Goal: Task Accomplishment & Management: Complete application form

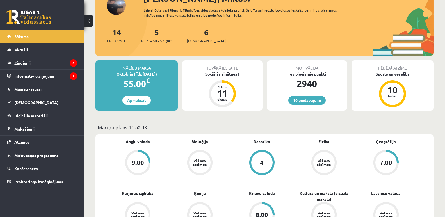
scroll to position [94, 0]
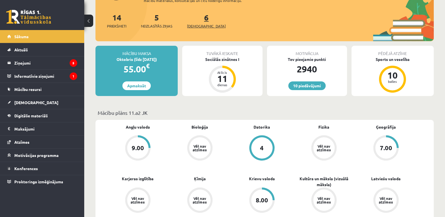
click at [201, 23] on span "[DEMOGRAPHIC_DATA]" at bounding box center [206, 26] width 39 height 6
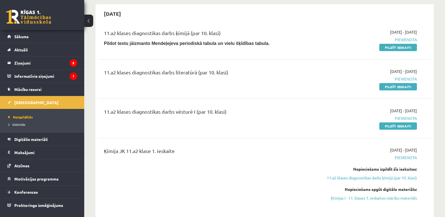
scroll to position [38, 0]
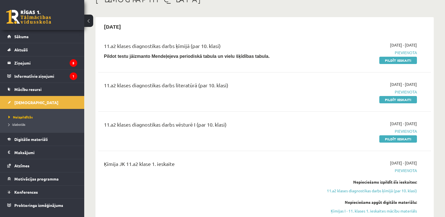
drag, startPoint x: 104, startPoint y: 47, endPoint x: 222, endPoint y: 46, distance: 117.5
click at [222, 46] on div "11.a2 klases diagnostikas darbs ķīmijā (par 10. klasi)" at bounding box center [207, 47] width 206 height 10
click at [96, 99] on div "2025-09-30 11.a2 klases diagnostikas darbs ķīmijā (par 10. klasi) Pildot testu …" at bounding box center [265, 210] width 339 height 386
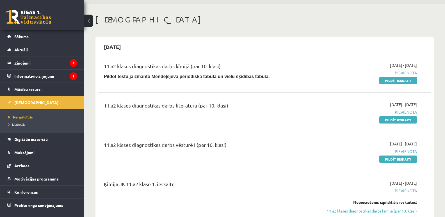
scroll to position [0, 0]
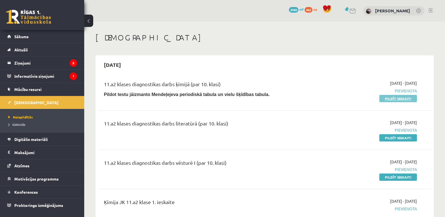
click at [411, 100] on link "Pildīt ieskaiti" at bounding box center [399, 98] width 38 height 7
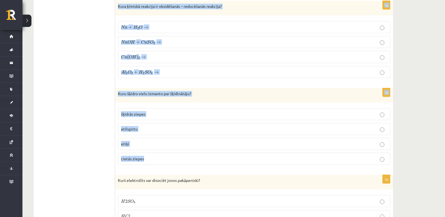
scroll to position [2568, 0]
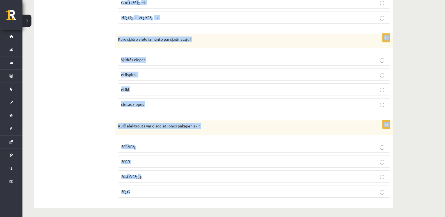
drag, startPoint x: 119, startPoint y: 114, endPoint x: 146, endPoint y: 206, distance: 95.4
copy form "Kādi apstākļi ietekmē gāzu šķīdību ūdenī? temperatūras paaugstināšana spiediena…"
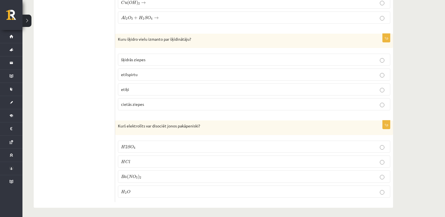
click at [138, 146] on p "H 2 S O 4 H 2 S O 4" at bounding box center [254, 147] width 266 height 6
click at [141, 72] on p "etilspirtu" at bounding box center [254, 75] width 266 height 6
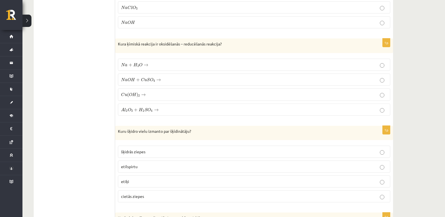
scroll to position [2474, 0]
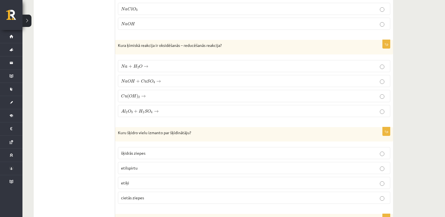
click at [166, 78] on p "N a O H + C u S O 4 → N a O H + C u S O 4 →" at bounding box center [254, 81] width 266 height 6
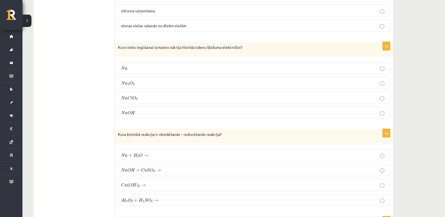
scroll to position [2380, 0]
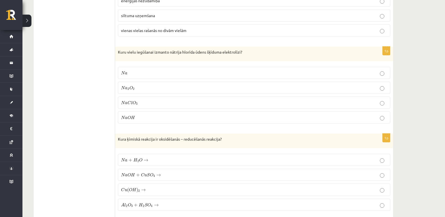
drag, startPoint x: 138, startPoint y: 116, endPoint x: 118, endPoint y: 44, distance: 74.8
click at [137, 116] on p "N a O H N a O H" at bounding box center [254, 118] width 266 height 6
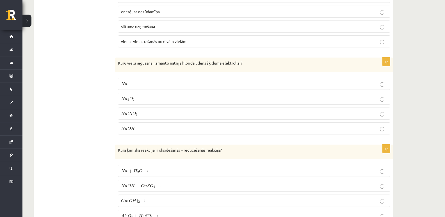
scroll to position [2287, 0]
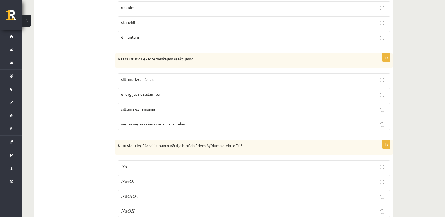
click at [150, 78] on span "siltuma izdalīšanās" at bounding box center [137, 79] width 33 height 5
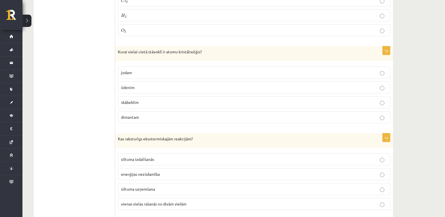
scroll to position [2193, 0]
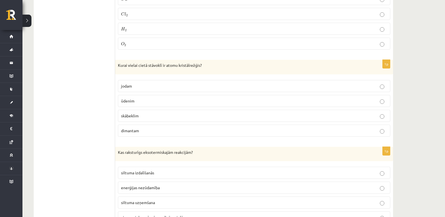
click at [140, 131] on p "dimantam" at bounding box center [254, 131] width 266 height 6
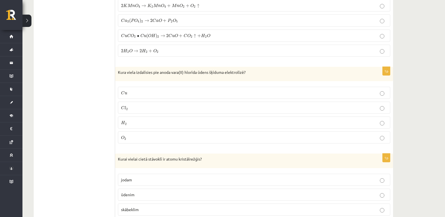
click at [142, 108] on p "C l 2 C l 2" at bounding box center [254, 108] width 266 height 6
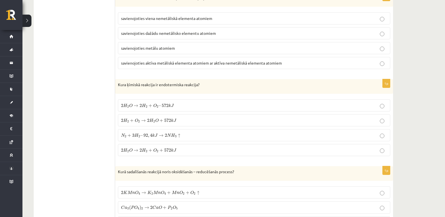
scroll to position [2006, 0]
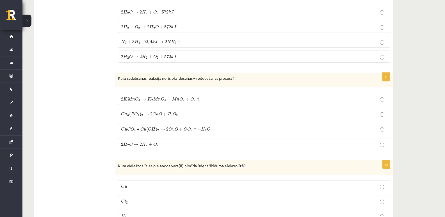
click at [134, 28] on span "2 H 2 + O 2 → 2 H 2 O + 572 k J" at bounding box center [148, 27] width 55 height 4
click at [126, 13] on span "2 H 2 O → 2 H 2 + O 2 – 572 k J 2 H 2 O → 2 H 2 + O 2 – 572 k J" at bounding box center [147, 12] width 53 height 5
click at [148, 145] on span "2 H 2 O → 2 H 2 + O 2 2 H 2 O → 2 H 2 + O 2" at bounding box center [140, 144] width 38 height 5
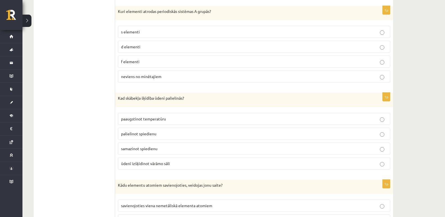
scroll to position [1818, 0]
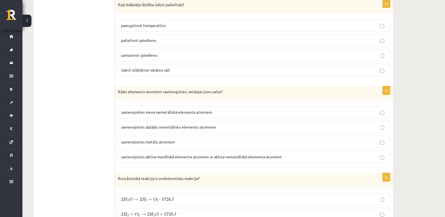
drag, startPoint x: 142, startPoint y: 154, endPoint x: 151, endPoint y: 171, distance: 19.2
click at [143, 154] on span "savienojoties aktīva metāliskā elementa atomiem ar aktīva nemetāliskā elementa …" at bounding box center [201, 156] width 161 height 5
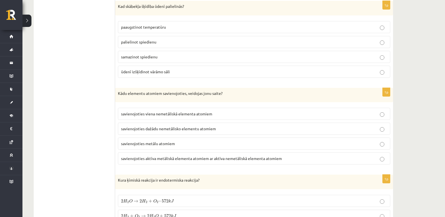
scroll to position [1725, 0]
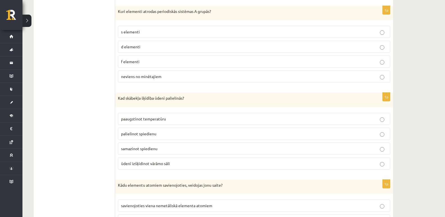
click at [155, 133] on span "palielinot spiedienu" at bounding box center [138, 133] width 35 height 5
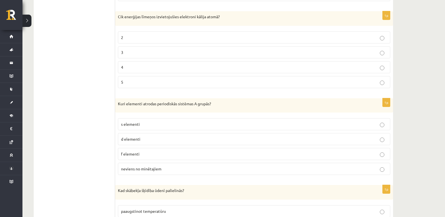
scroll to position [1631, 0]
click at [146, 125] on p "s elementi" at bounding box center [254, 126] width 266 height 6
click at [146, 68] on p "4" at bounding box center [254, 68] width 266 height 6
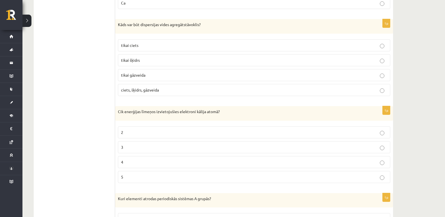
scroll to position [1444, 0]
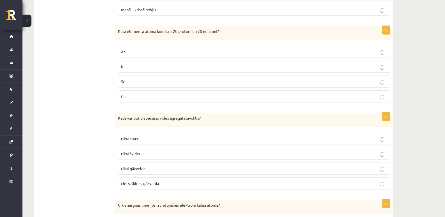
click at [145, 184] on span "ciets, šķidrs, gāzveida" at bounding box center [140, 183] width 38 height 5
click at [135, 99] on p "Ca" at bounding box center [254, 97] width 266 height 6
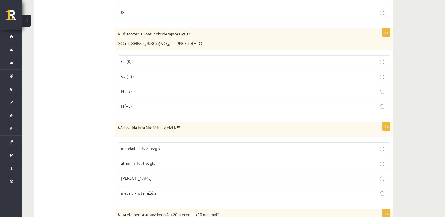
scroll to position [1256, 0]
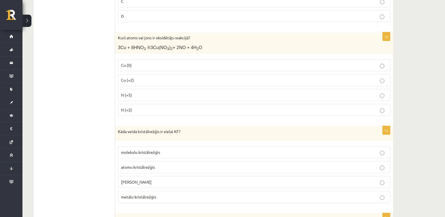
click at [142, 111] on p "N (+2)" at bounding box center [254, 110] width 266 height 6
click at [131, 95] on span "N (+5)" at bounding box center [126, 94] width 11 height 5
click at [145, 183] on span "jonu kristālrežģis" at bounding box center [136, 182] width 31 height 5
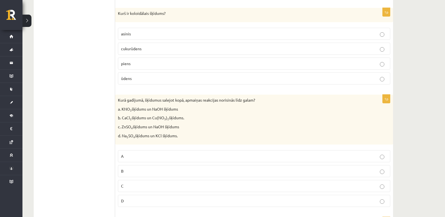
scroll to position [1069, 0]
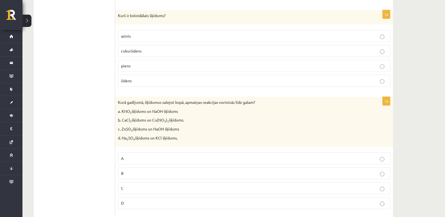
click at [132, 190] on p "C" at bounding box center [254, 188] width 266 height 6
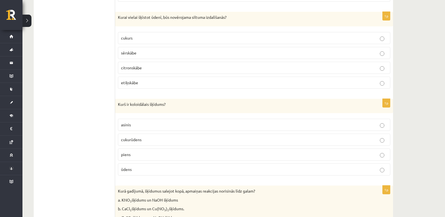
scroll to position [975, 0]
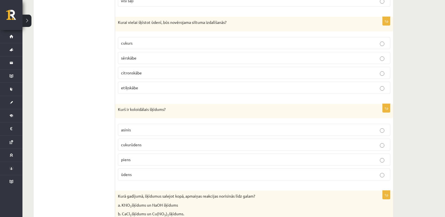
click at [134, 157] on p "piens" at bounding box center [254, 160] width 266 height 6
click at [137, 58] on span "sērskābe" at bounding box center [128, 57] width 15 height 5
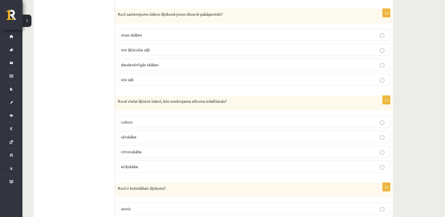
scroll to position [882, 0]
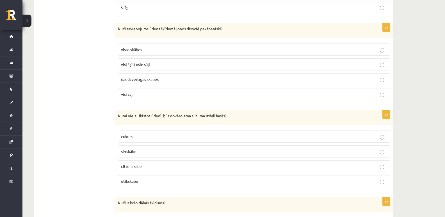
click at [152, 77] on span "daudzvērtīgās skābes" at bounding box center [140, 79] width 38 height 5
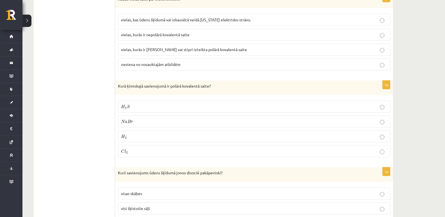
scroll to position [788, 0]
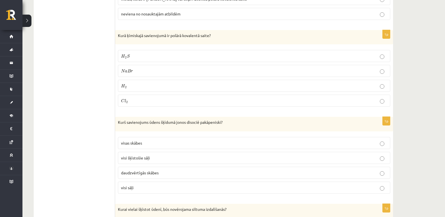
click at [132, 57] on p "H 2 S H 2 S" at bounding box center [254, 56] width 266 height 6
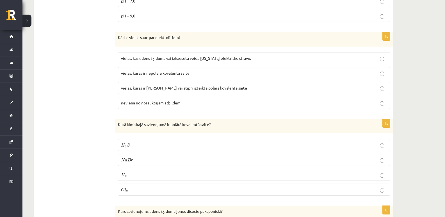
scroll to position [694, 0]
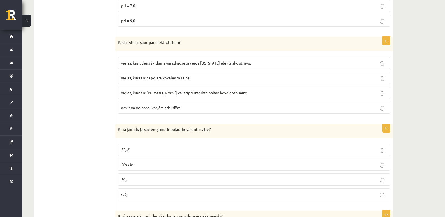
click at [164, 90] on span "vielas, kurās ir jonu saite vai stipri izteikta polārā kovalentā saite" at bounding box center [184, 92] width 126 height 5
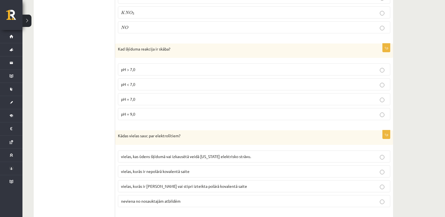
click at [143, 86] on p "pH < 7,0" at bounding box center [254, 84] width 266 height 6
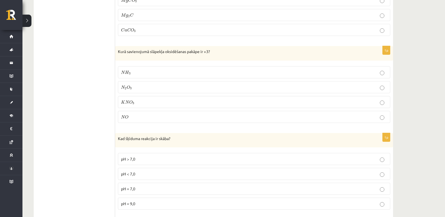
scroll to position [507, 0]
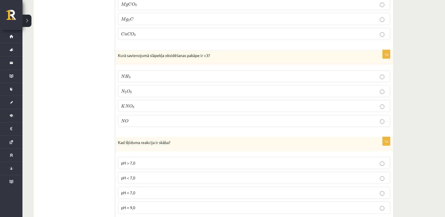
click at [135, 89] on p "N 2 O 3 N 2 O 3" at bounding box center [254, 91] width 266 height 6
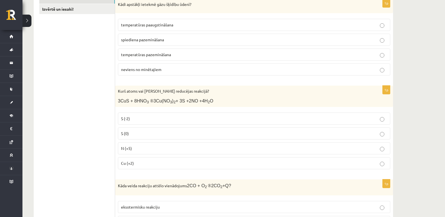
scroll to position [38, 0]
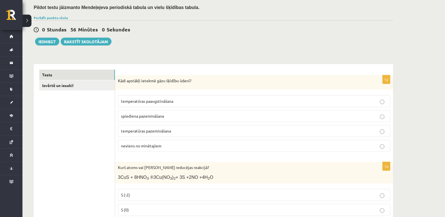
click at [159, 131] on span "temperatūras pazemināšana" at bounding box center [146, 130] width 50 height 5
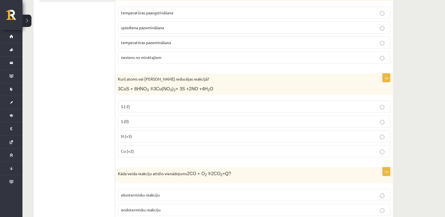
scroll to position [132, 0]
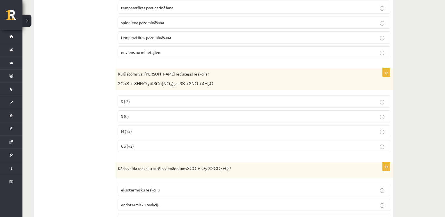
click at [131, 132] on span "N (+5)" at bounding box center [126, 131] width 11 height 5
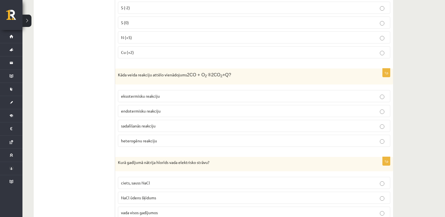
click at [161, 94] on p "eksotermisku reakciju" at bounding box center [254, 96] width 266 height 6
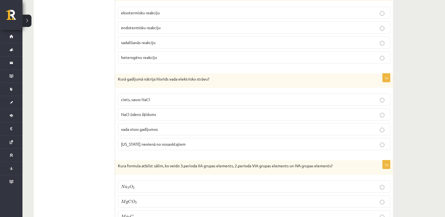
scroll to position [319, 0]
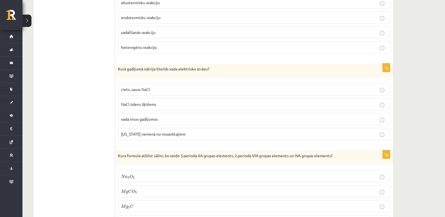
click at [156, 101] on p "NaCl ūdens šķīdums" at bounding box center [254, 104] width 266 height 6
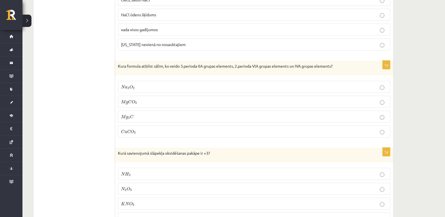
scroll to position [413, 0]
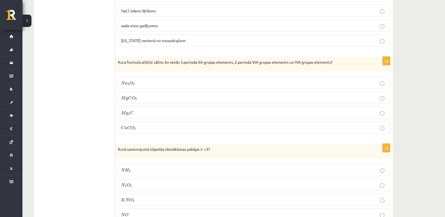
click at [127, 99] on span "g" at bounding box center [127, 98] width 2 height 3
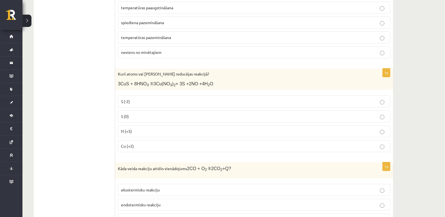
scroll to position [0, 0]
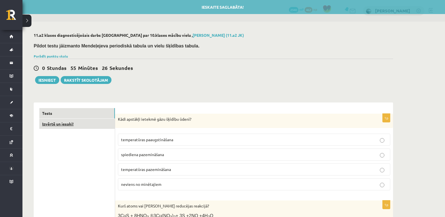
click at [101, 127] on link "Izvērtē un iesaki!" at bounding box center [77, 124] width 76 height 10
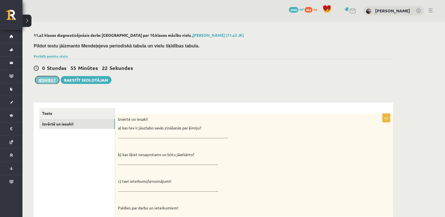
click at [55, 80] on button "Iesniegt" at bounding box center [47, 80] width 24 height 8
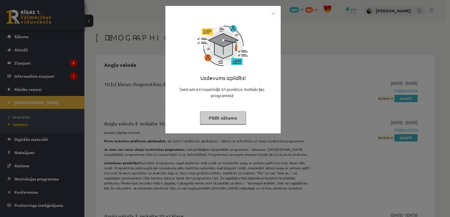
click at [240, 122] on button "Pildīt nākamo" at bounding box center [223, 118] width 46 height 13
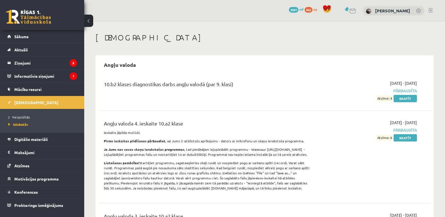
click at [46, 20] on link at bounding box center [28, 17] width 45 height 14
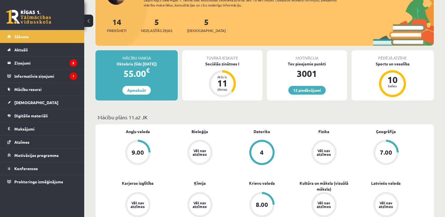
scroll to position [94, 0]
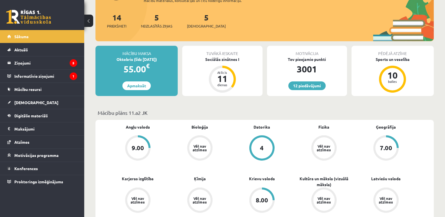
click at [21, 13] on link at bounding box center [28, 17] width 45 height 14
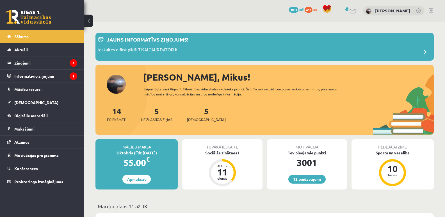
click at [33, 6] on div "12 Dāvanas 3001 mP 462 xp" at bounding box center [42, 15] width 84 height 30
click at [32, 15] on link at bounding box center [28, 17] width 45 height 14
click at [17, 14] on link at bounding box center [28, 17] width 45 height 14
click at [195, 109] on div "5 [DEMOGRAPHIC_DATA]" at bounding box center [206, 113] width 39 height 17
click at [197, 112] on link "5 [DEMOGRAPHIC_DATA]" at bounding box center [206, 114] width 39 height 17
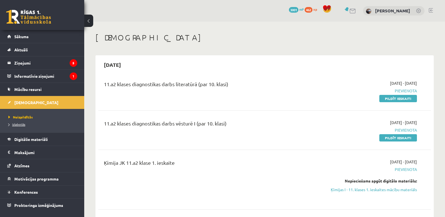
click at [26, 123] on link "Izlabotās" at bounding box center [43, 124] width 70 height 5
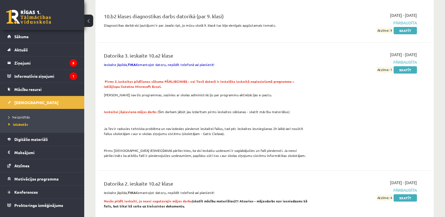
scroll to position [562, 0]
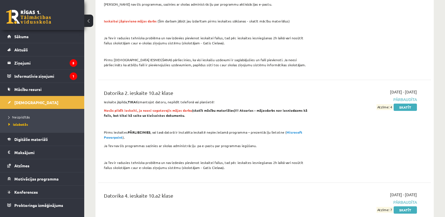
click at [30, 25] on div "0 Dāvanas 3001 mP 462 xp" at bounding box center [42, 15] width 84 height 30
click at [33, 18] on link at bounding box center [28, 17] width 45 height 14
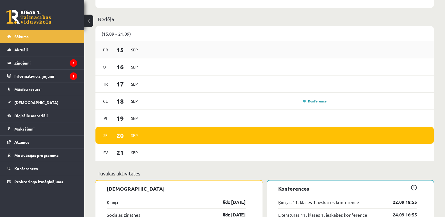
scroll to position [468, 0]
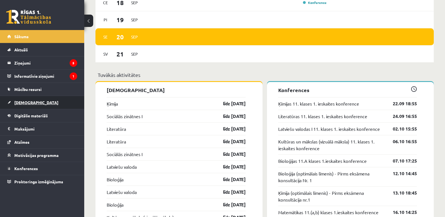
click at [30, 105] on span "[DEMOGRAPHIC_DATA]" at bounding box center [36, 102] width 44 height 5
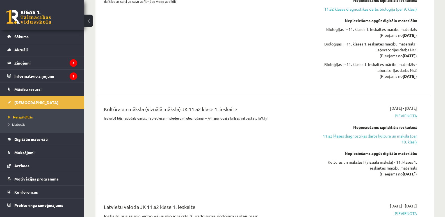
scroll to position [562, 0]
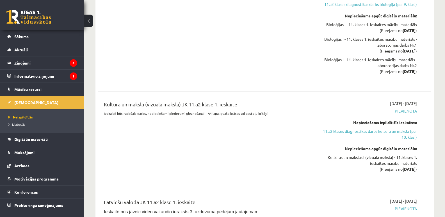
click at [21, 123] on span "Izlabotās" at bounding box center [16, 124] width 17 height 4
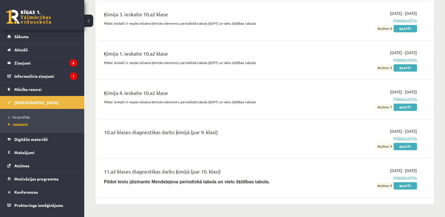
scroll to position [1596, 0]
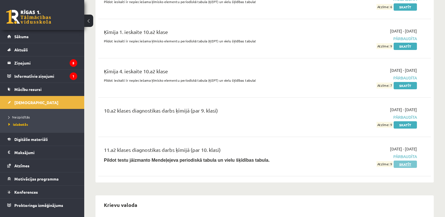
click at [407, 163] on link "Skatīt" at bounding box center [405, 164] width 23 height 7
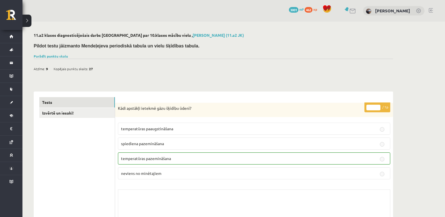
click at [58, 52] on div "Pildot testu jāizmanto Mendeļejeva periodiskā tabula un vielu šķīdības tabula." at bounding box center [214, 45] width 360 height 13
click at [62, 55] on link "Parādīt punktu skalu" at bounding box center [51, 56] width 34 height 4
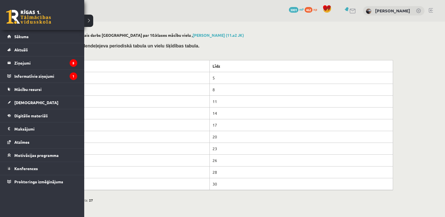
click at [11, 12] on link at bounding box center [28, 17] width 45 height 14
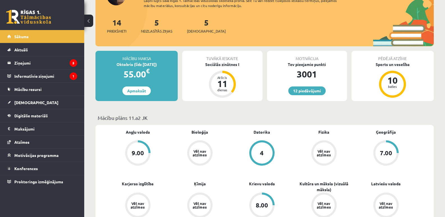
scroll to position [94, 0]
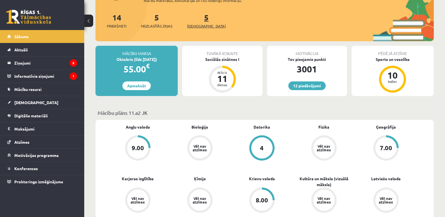
click at [197, 18] on link "5 [DEMOGRAPHIC_DATA]" at bounding box center [206, 20] width 39 height 17
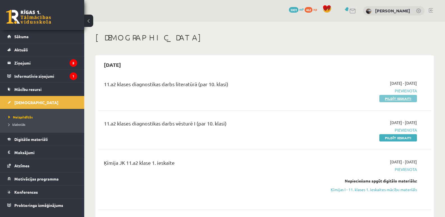
click at [403, 97] on link "Pildīt ieskaiti" at bounding box center [399, 98] width 38 height 7
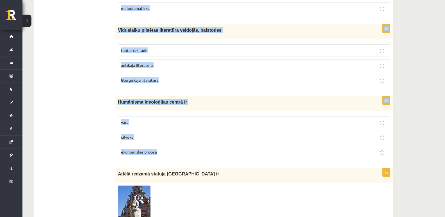
scroll to position [2125, 0]
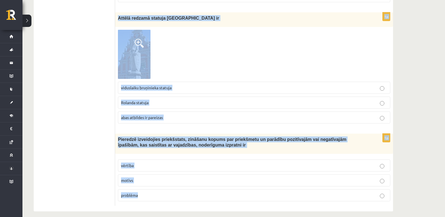
drag, startPoint x: 116, startPoint y: 112, endPoint x: 164, endPoint y: 190, distance: 91.3
copy form "Loremipsum dolorsitam – consectetu, adi elitseddoe te 62.in. ut laboree dolorem…"
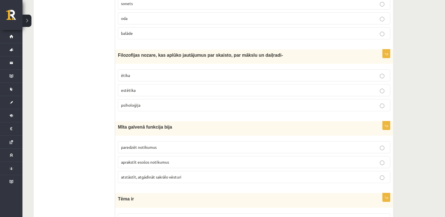
scroll to position [0, 0]
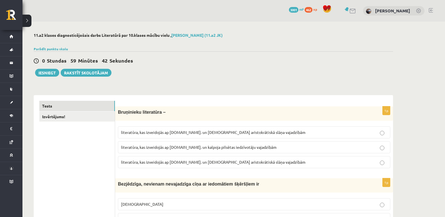
click at [156, 153] on label "literatūra, kas izveidojās ap [DOMAIN_NAME]. un kalpoja pilsētas iedzīvotāju va…" at bounding box center [254, 147] width 273 height 12
click at [162, 157] on label "literatūra, kas izveidojās ap [DOMAIN_NAME]. un [DEMOGRAPHIC_DATA] aristokrātis…" at bounding box center [254, 162] width 273 height 12
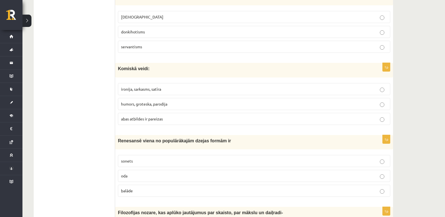
scroll to position [94, 0]
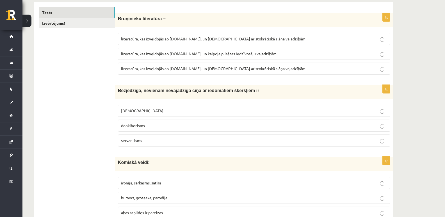
click at [158, 125] on p "donkihotisms" at bounding box center [254, 126] width 266 height 6
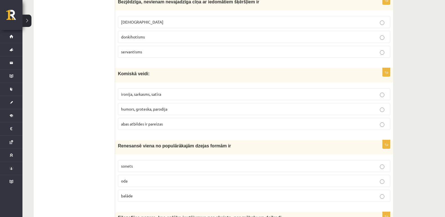
scroll to position [187, 0]
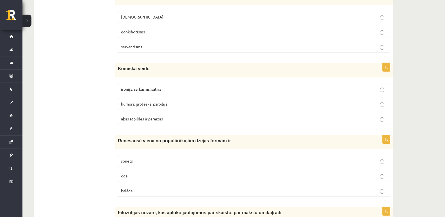
click at [134, 123] on label "abas atbildes ir pareizas" at bounding box center [254, 119] width 273 height 12
click at [132, 162] on span "sonets" at bounding box center [127, 160] width 12 height 5
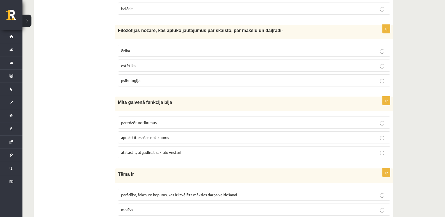
scroll to position [383, 0]
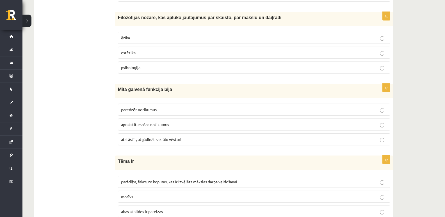
click at [130, 53] on span "estētika" at bounding box center [128, 52] width 15 height 5
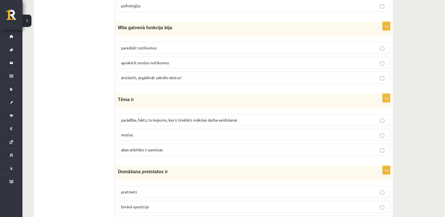
scroll to position [457, 0]
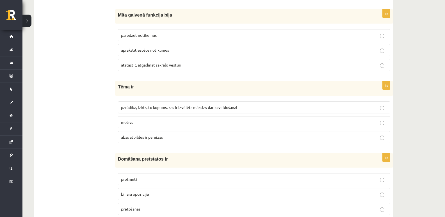
click at [146, 62] on label "atstāstīt, atgādināt sakrālo vēsturi" at bounding box center [254, 65] width 273 height 12
click at [156, 105] on p "parādība, fakts, to kopums, kas ir izvēlēts mākslas darba veidošanai" at bounding box center [254, 108] width 266 height 6
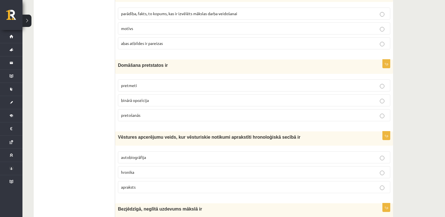
click at [149, 102] on p "binārā opozīcija" at bounding box center [254, 101] width 266 height 6
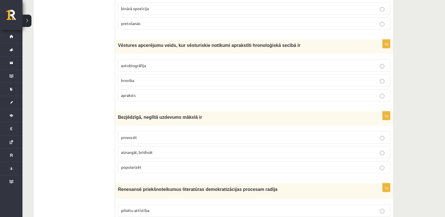
scroll to position [645, 0]
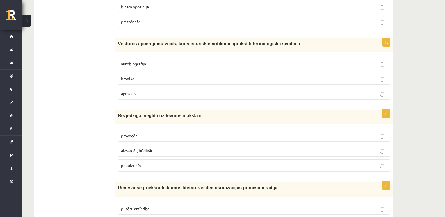
click at [141, 82] on label "hronika" at bounding box center [254, 79] width 273 height 12
click at [137, 140] on label "provocēt" at bounding box center [254, 136] width 273 height 12
click at [136, 133] on p "provocēt" at bounding box center [254, 136] width 266 height 6
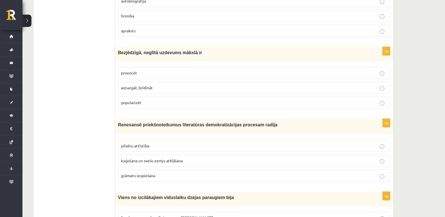
scroll to position [738, 0]
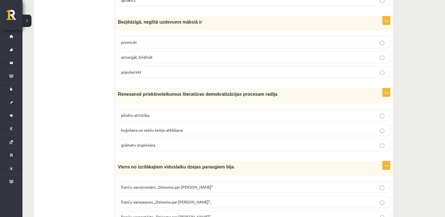
click at [156, 140] on label "grāmatu iespiešana" at bounding box center [254, 145] width 273 height 12
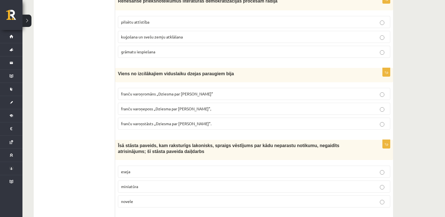
scroll to position [832, 0]
click at [182, 108] on span "franču varoņeposs „Dziesma par [PERSON_NAME]”," at bounding box center [166, 108] width 90 height 5
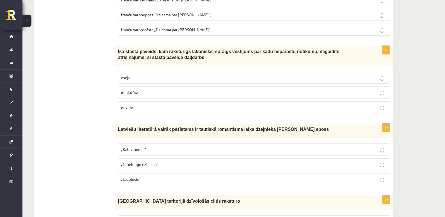
click at [137, 110] on p "novele" at bounding box center [254, 108] width 266 height 6
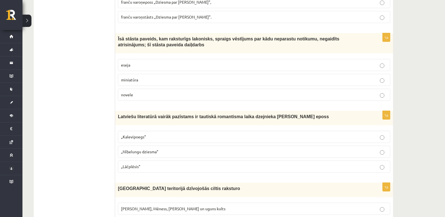
scroll to position [1019, 0]
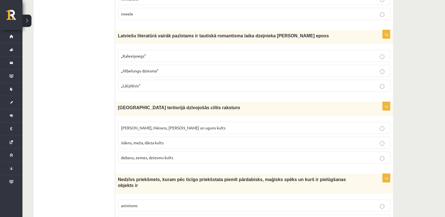
click at [168, 90] on label "„Lāčplēsis”" at bounding box center [254, 86] width 273 height 12
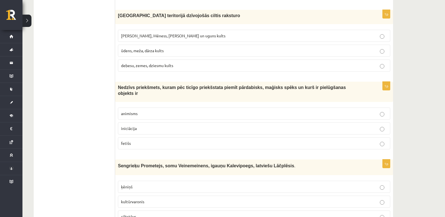
scroll to position [1018, 0]
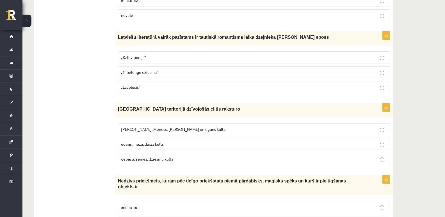
drag, startPoint x: 173, startPoint y: 125, endPoint x: 174, endPoint y: 133, distance: 8.3
click at [173, 125] on label "Saules, Mēness, Pērkona un uguns kults" at bounding box center [254, 129] width 273 height 12
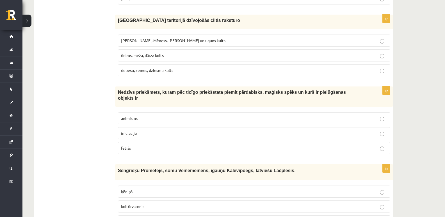
scroll to position [1111, 0]
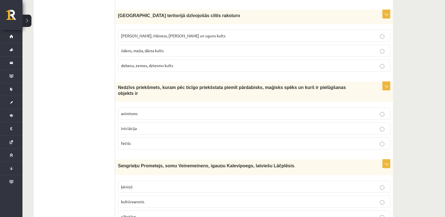
click at [171, 141] on p "fetišs" at bounding box center [254, 144] width 266 height 6
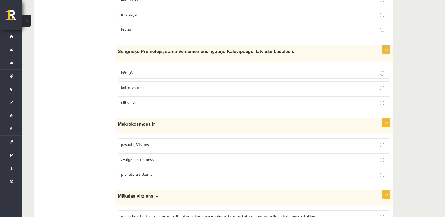
scroll to position [1238, 0]
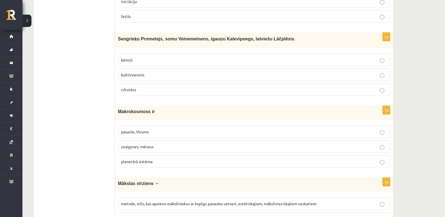
click at [127, 69] on label "kultūrvaronis" at bounding box center [254, 75] width 273 height 12
click at [149, 129] on span "pasaule, Visums" at bounding box center [135, 131] width 28 height 5
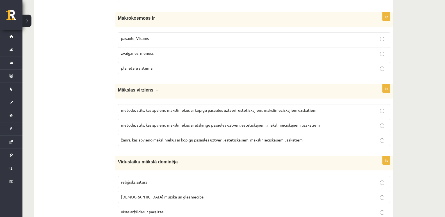
click at [139, 123] on span "metode, stils, kas apvieno māksliniekus ar atšķirīgu pasaules uztveri, estētisk…" at bounding box center [220, 125] width 199 height 5
click at [211, 108] on label "metode, stils, kas apvieno māksliniekus ar kopīgu pasaules uztveri, estētiskaji…" at bounding box center [254, 110] width 273 height 12
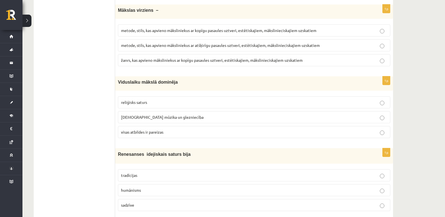
scroll to position [1426, 0]
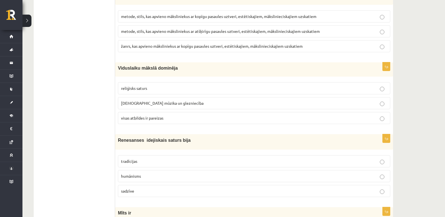
click at [171, 115] on p "visas atbildes ir pareizas" at bounding box center [254, 118] width 266 height 6
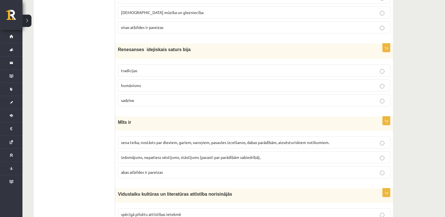
scroll to position [1519, 0]
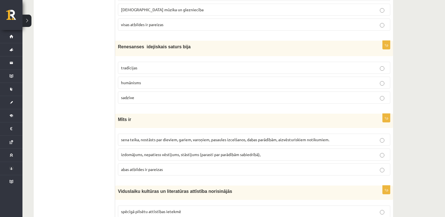
click at [143, 80] on p "humānisms" at bounding box center [254, 83] width 266 height 6
click at [137, 134] on label "sena teika, nostāsts par dieviem, gariem, varoņiem, pasaules izcelšanos, dabas …" at bounding box center [254, 140] width 273 height 12
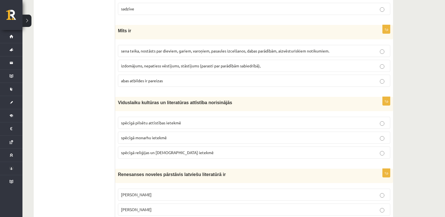
scroll to position [1613, 0]
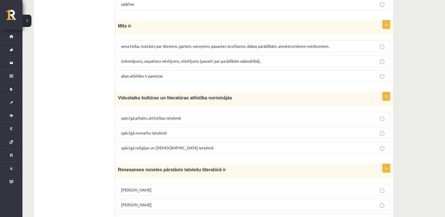
click at [156, 146] on label "spēcīgā reliģijas un baznīcas ietekmē" at bounding box center [254, 148] width 273 height 12
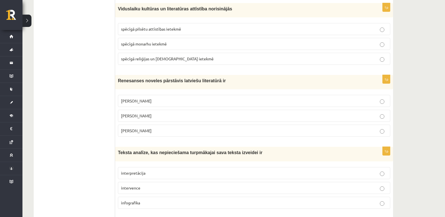
scroll to position [1707, 0]
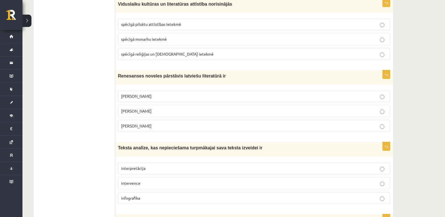
click at [136, 123] on span "Jānis Ezeriņš" at bounding box center [136, 125] width 31 height 5
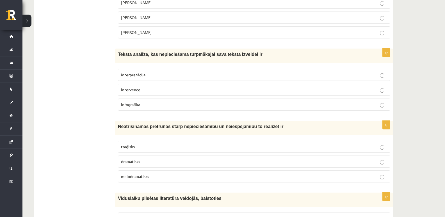
click at [139, 72] on span "interpretācija" at bounding box center [133, 74] width 24 height 5
click at [143, 144] on p "traģisks" at bounding box center [254, 147] width 266 height 6
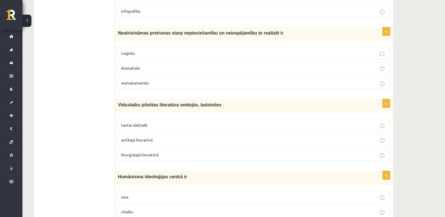
click at [149, 122] on p "tautas daiļradē" at bounding box center [254, 125] width 266 height 6
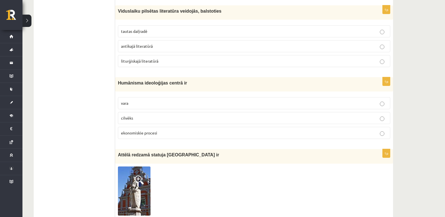
scroll to position [2125, 0]
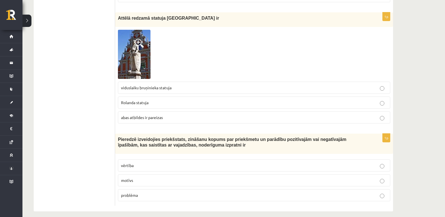
click at [140, 163] on p "vērtība" at bounding box center [254, 166] width 266 height 6
click at [147, 100] on span "Rolanda statuja" at bounding box center [135, 102] width 28 height 5
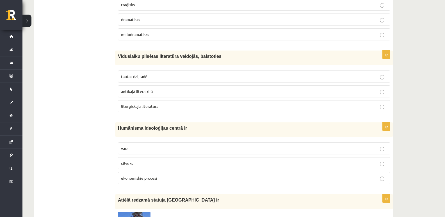
scroll to position [1937, 0]
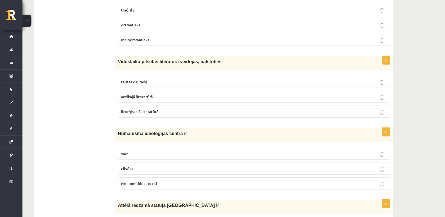
click at [136, 166] on p "cilvēks" at bounding box center [254, 169] width 266 height 6
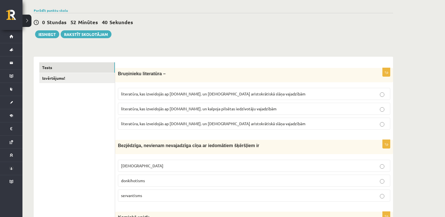
scroll to position [0, 0]
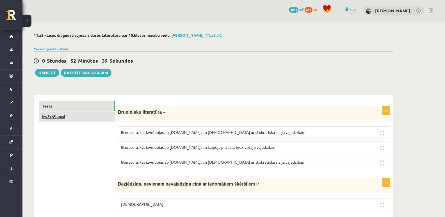
click at [89, 117] on link "Izvērtējums!" at bounding box center [77, 117] width 76 height 10
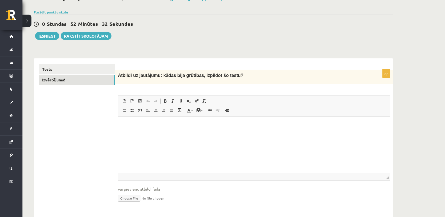
scroll to position [49, 0]
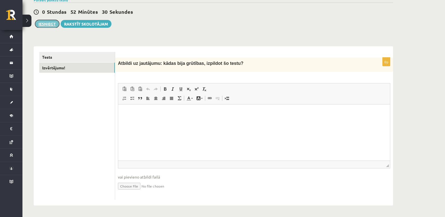
click at [53, 25] on button "Iesniegt" at bounding box center [47, 24] width 24 height 8
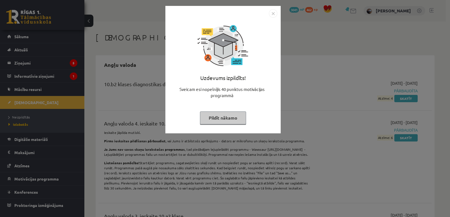
click at [237, 120] on button "Pildīt nākamo" at bounding box center [223, 118] width 46 height 13
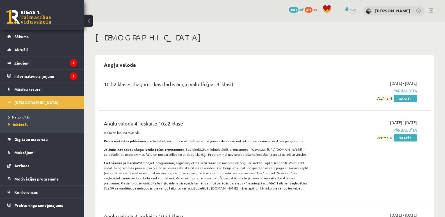
click at [30, 14] on link at bounding box center [28, 17] width 45 height 14
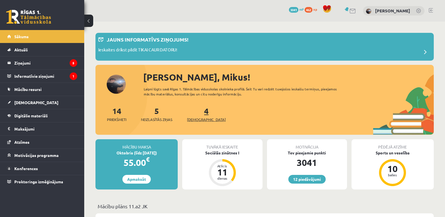
click at [198, 111] on link "4 Ieskaites" at bounding box center [206, 114] width 39 height 17
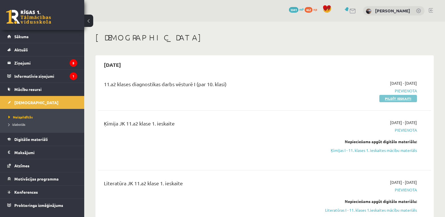
click at [390, 97] on link "Pildīt ieskaiti" at bounding box center [399, 98] width 38 height 7
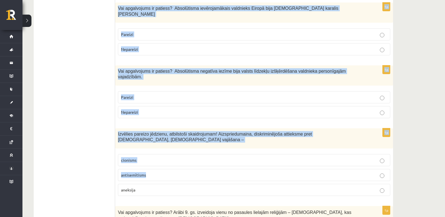
scroll to position [1889, 0]
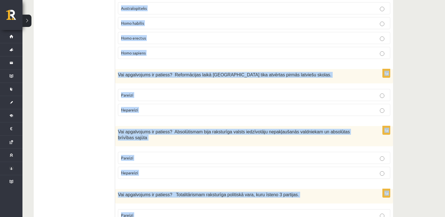
drag, startPoint x: 117, startPoint y: 111, endPoint x: 222, endPoint y: 197, distance: 135.8
copy form "Vai apgalvojums ir patiess? Apgaismības laikā Jelgavā tika atvērta pirmā augstā…"
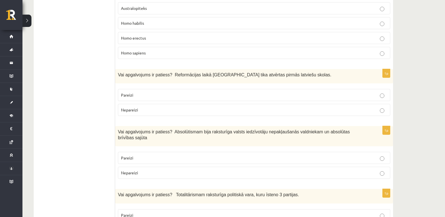
drag, startPoint x: 70, startPoint y: 44, endPoint x: 64, endPoint y: 41, distance: 6.4
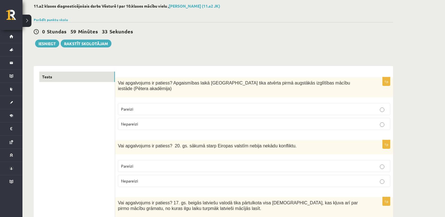
scroll to position [0, 0]
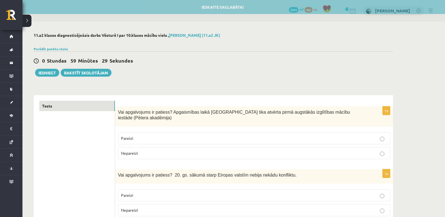
click at [148, 135] on p "Pareizi" at bounding box center [254, 138] width 266 height 6
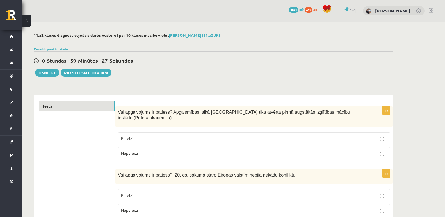
scroll to position [94, 0]
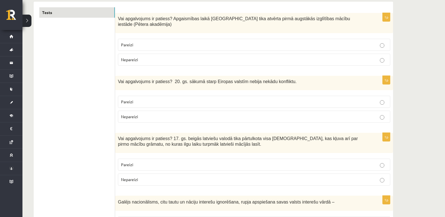
click at [143, 114] on p "Nepareizi" at bounding box center [254, 117] width 266 height 6
click at [146, 162] on label "Pareizi" at bounding box center [254, 165] width 273 height 12
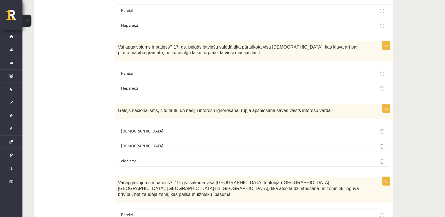
scroll to position [187, 0]
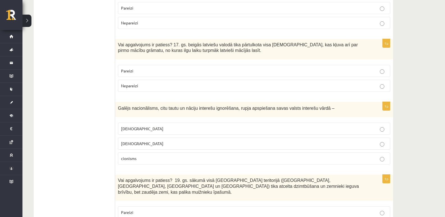
click at [144, 126] on label "šovinisms" at bounding box center [254, 129] width 273 height 12
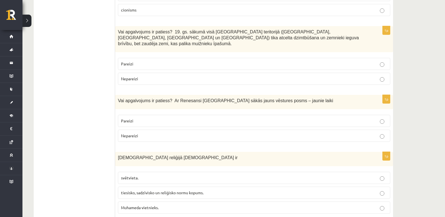
scroll to position [345, 0]
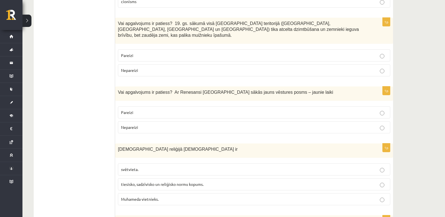
click at [155, 67] on p "Nepareizi" at bounding box center [254, 70] width 266 height 6
click at [132, 110] on span "Pareizi" at bounding box center [127, 112] width 12 height 5
click at [142, 182] on span "tiesisko, sadzīvisko un reliģisko normu kopums." at bounding box center [162, 184] width 83 height 5
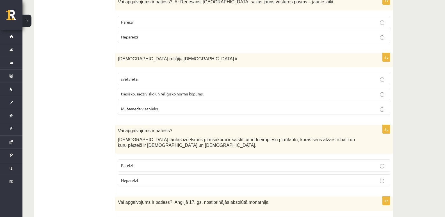
scroll to position [438, 0]
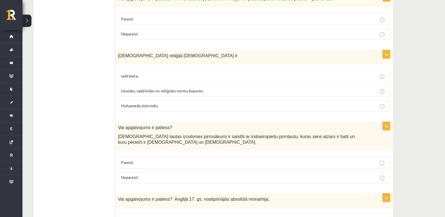
click at [141, 160] on p "Pareizi" at bounding box center [254, 163] width 266 height 6
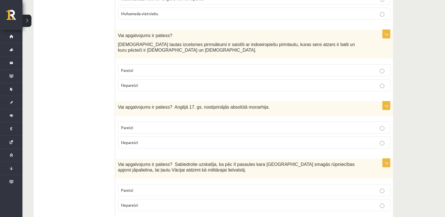
scroll to position [532, 0]
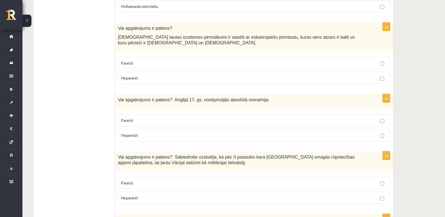
scroll to position [532, 0]
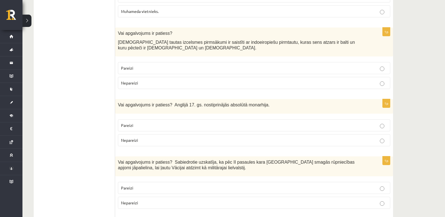
click at [138, 138] on span "Nepareizi" at bounding box center [129, 140] width 17 height 5
click at [131, 200] on span "Nepareizi" at bounding box center [129, 202] width 17 height 5
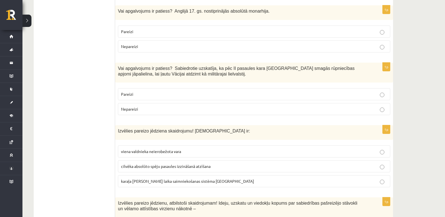
click at [147, 149] on span "viena valdnieka neierobežota vara" at bounding box center [151, 151] width 60 height 5
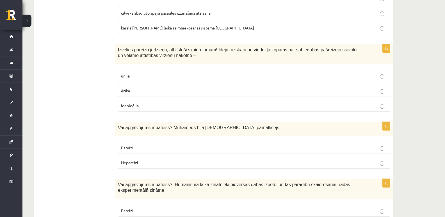
scroll to position [788, 0]
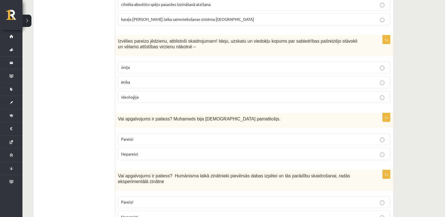
click at [144, 94] on p "ideoloģija" at bounding box center [254, 97] width 266 height 6
click at [157, 136] on p "Pareizi" at bounding box center [254, 139] width 266 height 6
click at [142, 199] on p "Pareizi" at bounding box center [254, 202] width 266 height 6
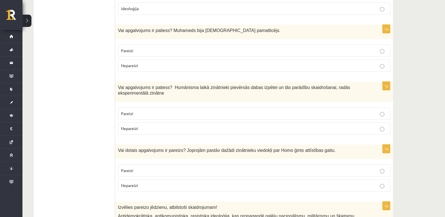
scroll to position [882, 0]
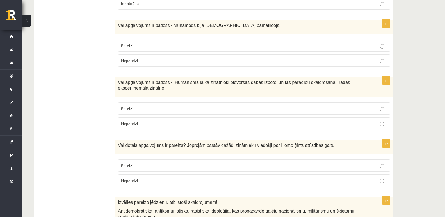
click at [147, 163] on p "Pareizi" at bounding box center [254, 166] width 266 height 6
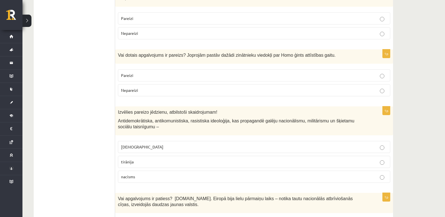
scroll to position [971, 0]
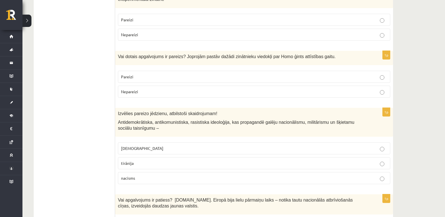
click at [185, 146] on p "fašisms" at bounding box center [254, 149] width 266 height 6
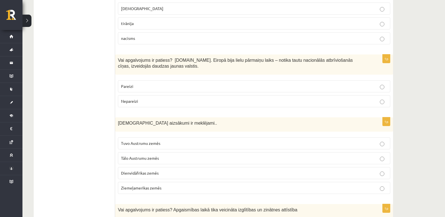
scroll to position [1116, 0]
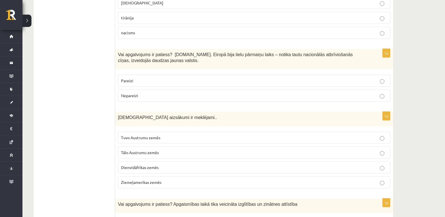
click at [193, 75] on label "Pareizi" at bounding box center [254, 81] width 273 height 12
click at [144, 135] on span "Tuvo Austrumu zemēs" at bounding box center [140, 137] width 39 height 5
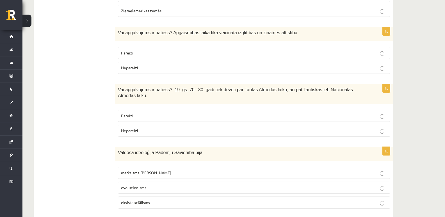
scroll to position [1302, 0]
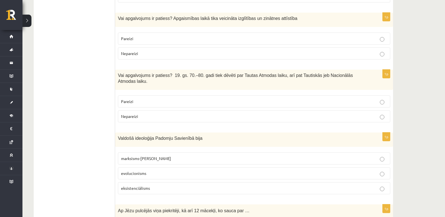
click at [144, 36] on p "Pareizi" at bounding box center [254, 39] width 266 height 6
click at [145, 96] on label "Pareizi" at bounding box center [254, 102] width 273 height 12
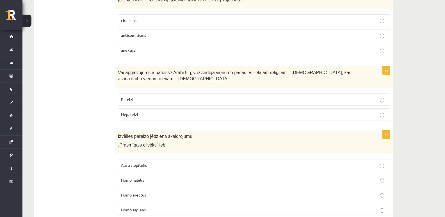
scroll to position [1889, 0]
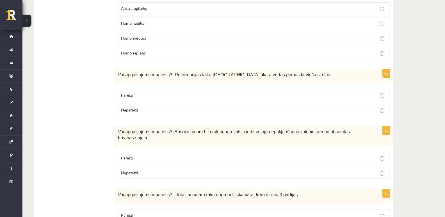
click at [141, 170] on p "Nepareizi" at bounding box center [254, 173] width 266 height 6
click at [140, 92] on p "Pareizi" at bounding box center [254, 95] width 266 height 6
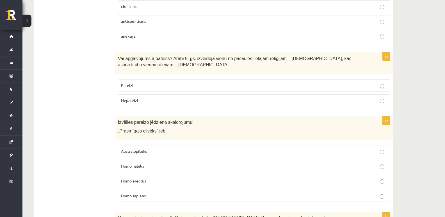
scroll to position [1718, 0]
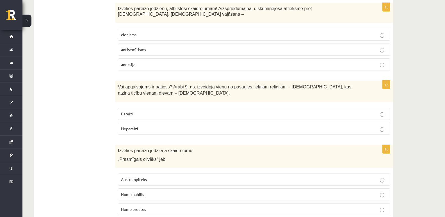
click at [137, 192] on p "Homo habilis" at bounding box center [254, 195] width 266 height 6
click at [130, 126] on span "Nepareizi" at bounding box center [129, 128] width 17 height 5
click at [135, 111] on p "Pareizi" at bounding box center [254, 114] width 266 height 6
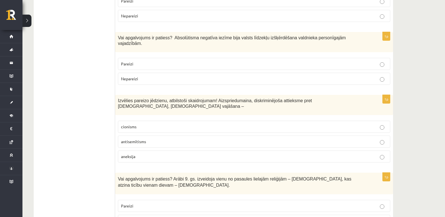
scroll to position [1624, 0]
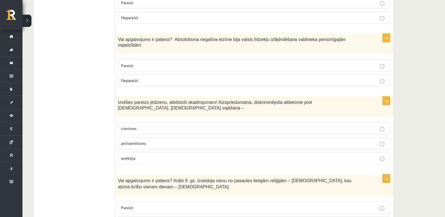
click at [150, 141] on p "antisemītisms" at bounding box center [254, 144] width 266 height 6
click at [124, 63] on span "Pareizi" at bounding box center [127, 65] width 12 height 5
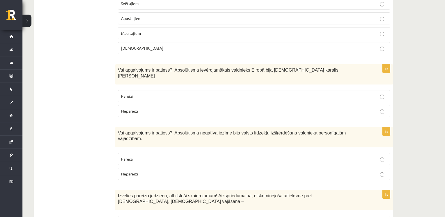
click at [155, 90] on label "Pareizi" at bounding box center [254, 96] width 273 height 12
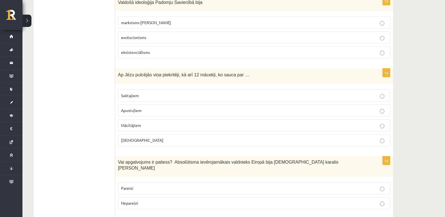
scroll to position [1437, 0]
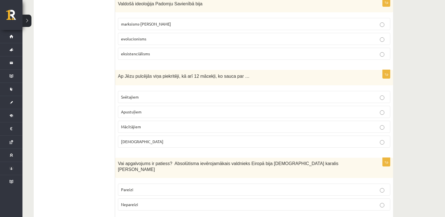
drag, startPoint x: 130, startPoint y: 98, endPoint x: 132, endPoint y: 104, distance: 6.0
click at [130, 109] on p "Apustuļiem" at bounding box center [254, 112] width 266 height 6
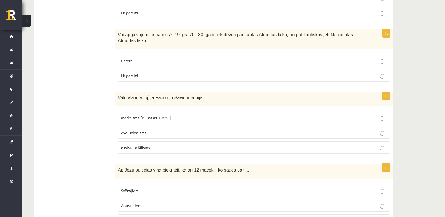
click at [137, 112] on label "marksisms-ļeņinisms" at bounding box center [254, 118] width 273 height 12
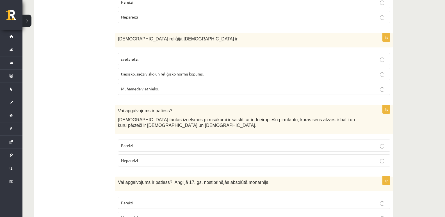
scroll to position [0, 0]
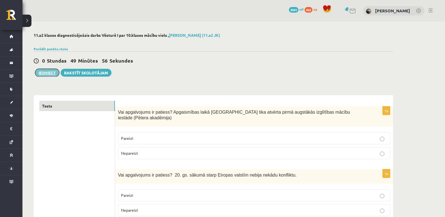
click at [45, 74] on button "Iesniegt" at bounding box center [47, 73] width 24 height 8
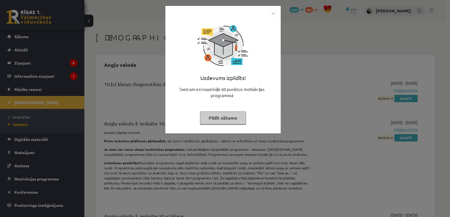
click at [235, 121] on button "Pildīt nākamo" at bounding box center [223, 118] width 46 height 13
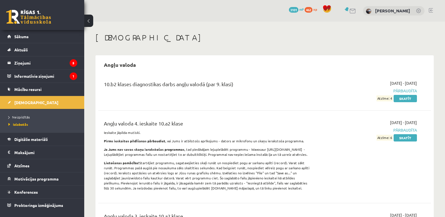
click at [50, 19] on link at bounding box center [28, 17] width 45 height 14
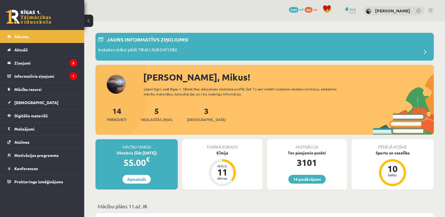
click at [201, 116] on div "3 Ieskaites" at bounding box center [206, 113] width 39 height 17
click at [199, 112] on link "3 Ieskaites" at bounding box center [206, 114] width 39 height 17
